Goal: Task Accomplishment & Management: Use online tool/utility

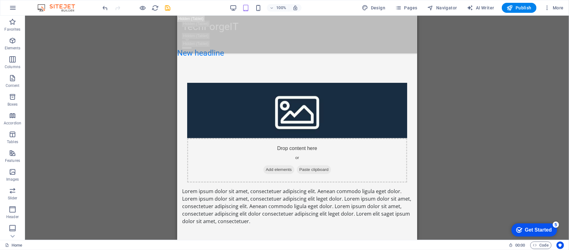
scroll to position [178, 0]
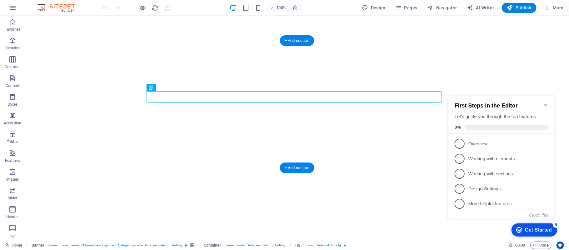
click at [546, 104] on icon "Minimize checklist" at bounding box center [545, 105] width 3 height 2
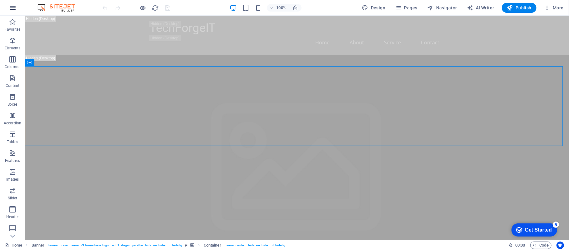
click at [13, 8] on icon "button" at bounding box center [13, 8] width 8 height 8
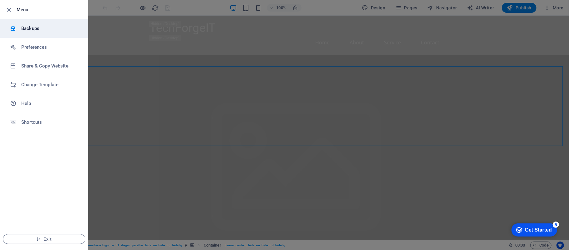
click at [0, 0] on h6 "Backups" at bounding box center [0, 0] width 0 height 0
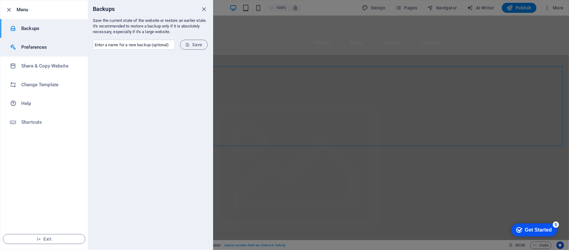
select select "en"
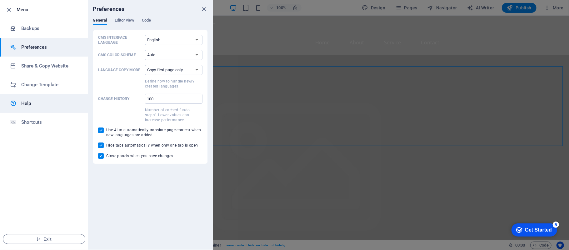
click at [50, 106] on h6 "Help" at bounding box center [50, 104] width 58 height 8
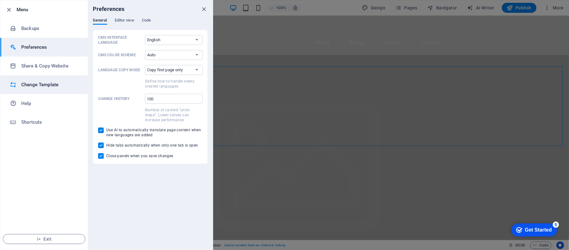
click at [58, 84] on h6 "Change Template" at bounding box center [50, 85] width 58 height 8
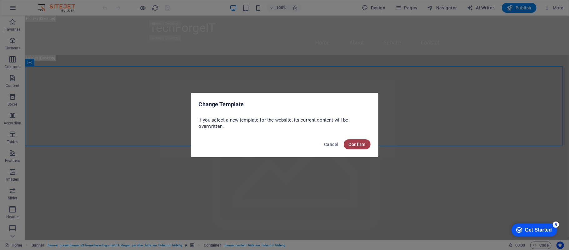
click at [0, 0] on span "Confirm" at bounding box center [0, 0] width 0 height 0
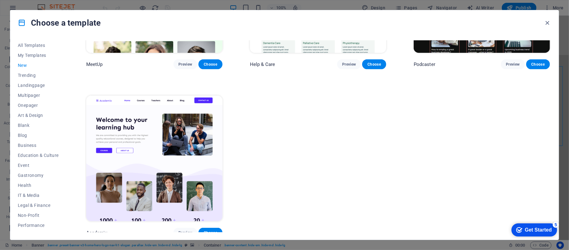
scroll to position [621, 0]
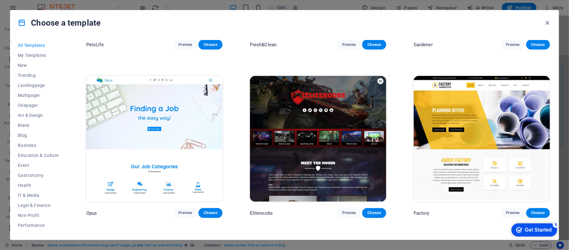
scroll to position [5818, 0]
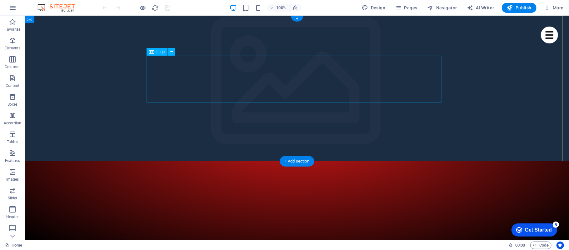
select select "px"
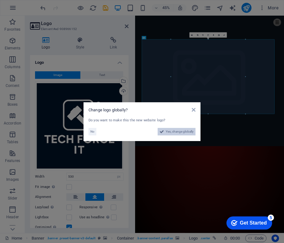
click at [172, 132] on span "Yes, change globally" at bounding box center [180, 132] width 28 height 8
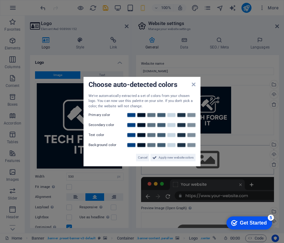
click at [173, 158] on span "Apply new website colors" at bounding box center [175, 158] width 35 height 8
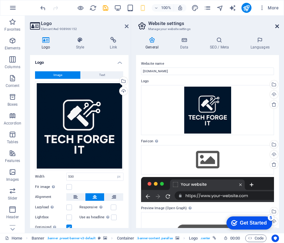
click at [277, 26] on icon at bounding box center [277, 26] width 4 height 5
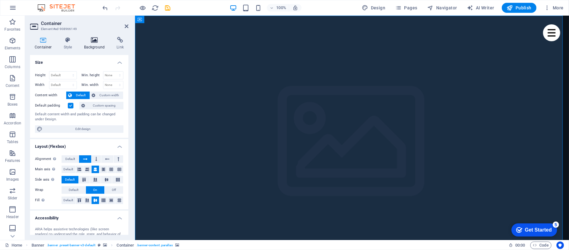
click at [94, 45] on h4 "Background" at bounding box center [95, 43] width 33 height 13
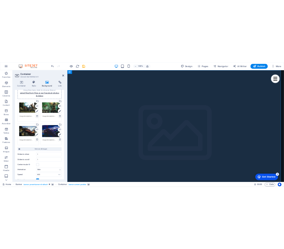
scroll to position [83, 0]
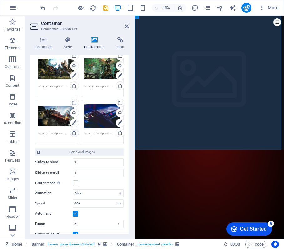
click at [74, 131] on icon at bounding box center [74, 133] width 5 height 5
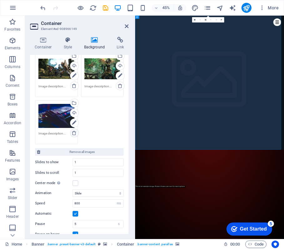
click at [76, 130] on link at bounding box center [74, 133] width 9 height 9
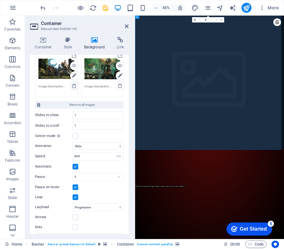
click at [73, 88] on icon at bounding box center [74, 85] width 5 height 5
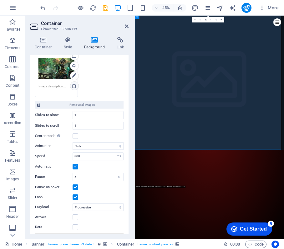
click at [72, 84] on icon at bounding box center [74, 85] width 5 height 5
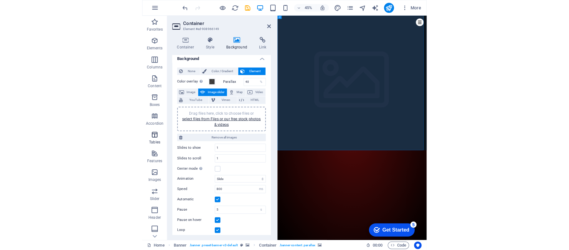
scroll to position [0, 0]
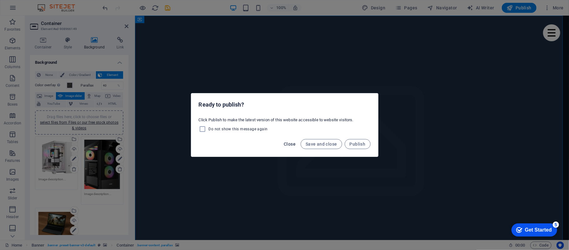
click at [284, 142] on span "Close" at bounding box center [290, 144] width 12 height 5
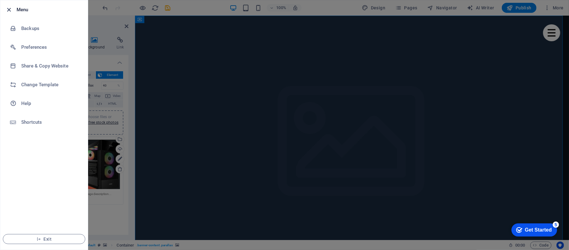
click at [6, 7] on icon "button" at bounding box center [9, 9] width 7 height 7
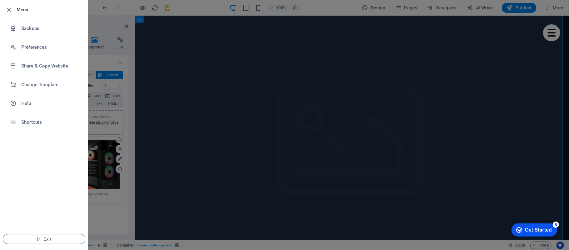
click at [13, 6] on div at bounding box center [10, 10] width 11 height 8
click at [25, 13] on h6 "Menu" at bounding box center [50, 10] width 66 height 8
click at [9, 7] on icon "button" at bounding box center [9, 9] width 7 height 7
